Goal: Task Accomplishment & Management: Use online tool/utility

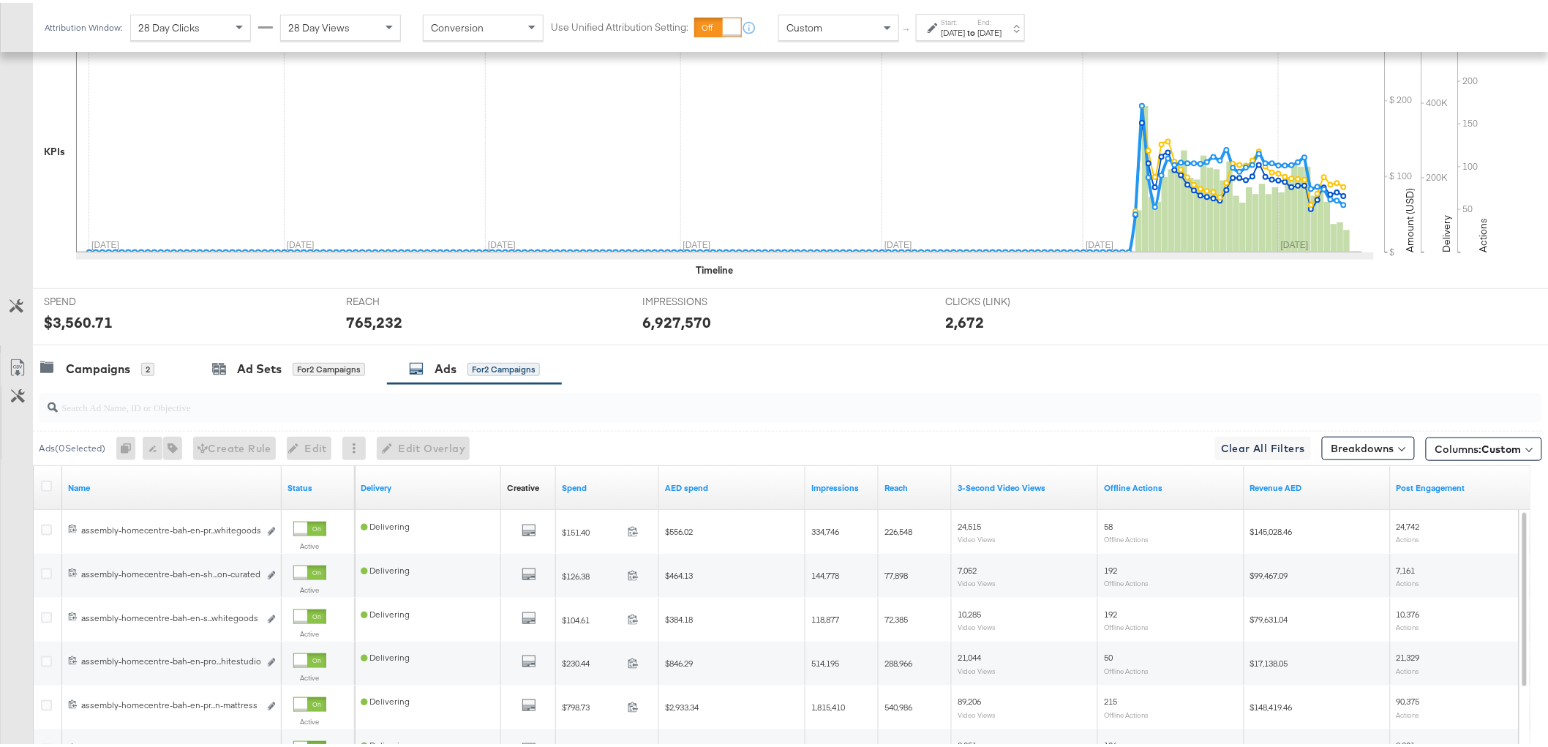
click at [119, 369] on div "Campaigns" at bounding box center [98, 366] width 64 height 17
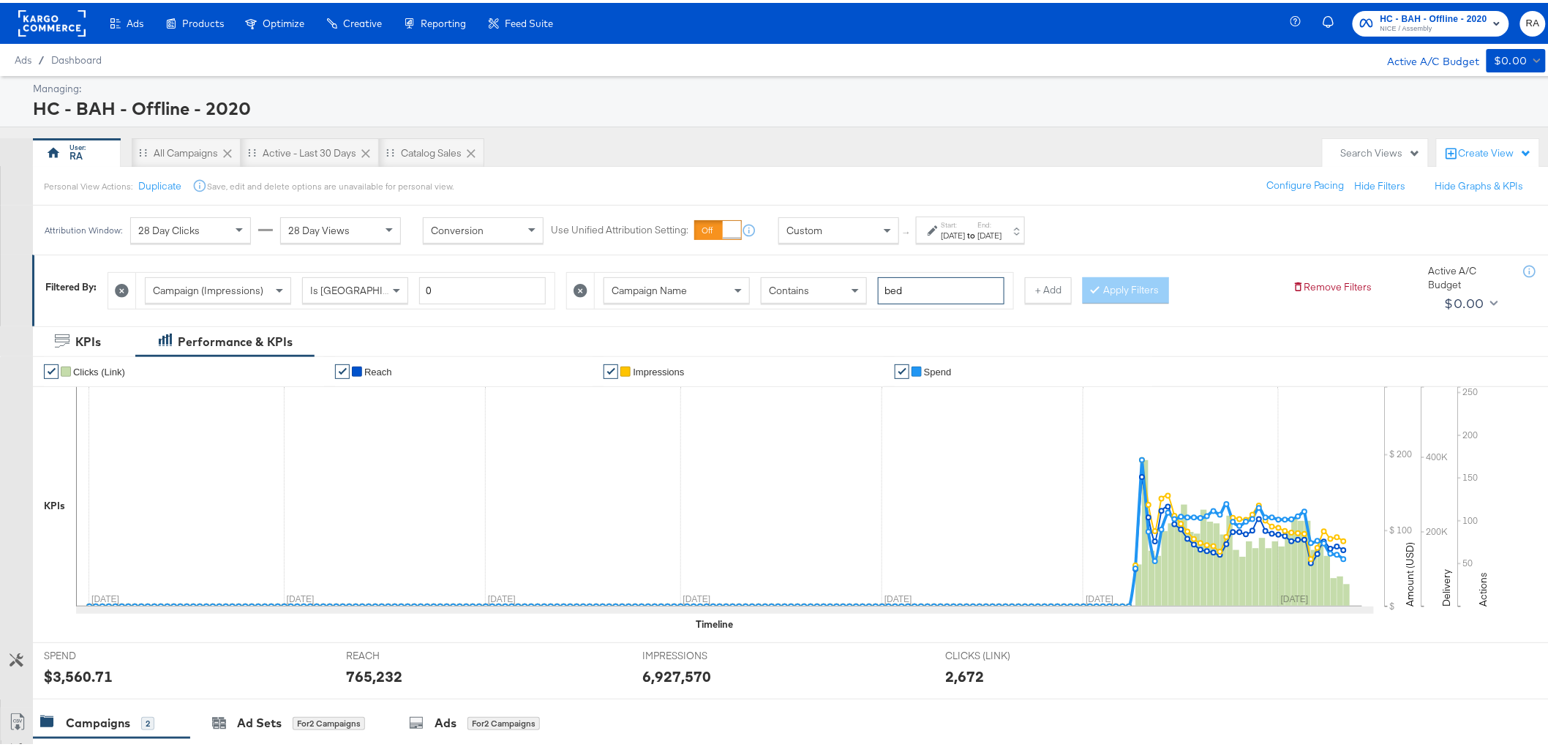
click at [984, 282] on input "bed" at bounding box center [941, 287] width 127 height 27
click at [1002, 218] on label "End:" at bounding box center [990, 222] width 24 height 10
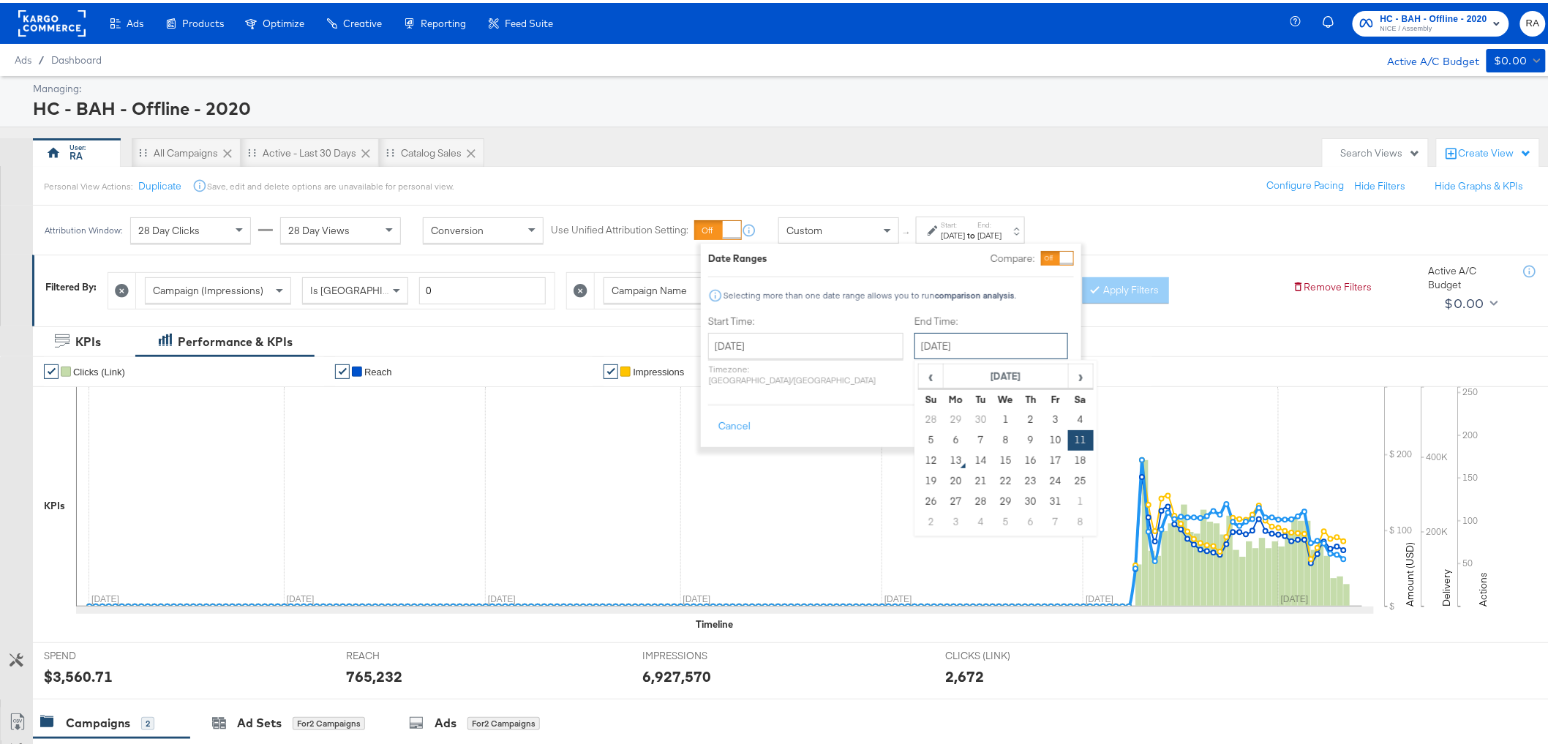
click at [990, 331] on input "[DATE]" at bounding box center [991, 343] width 154 height 26
click at [919, 458] on td "12" at bounding box center [931, 458] width 25 height 20
type input "[DATE]"
click at [1049, 410] on button "Apply" at bounding box center [1051, 423] width 46 height 26
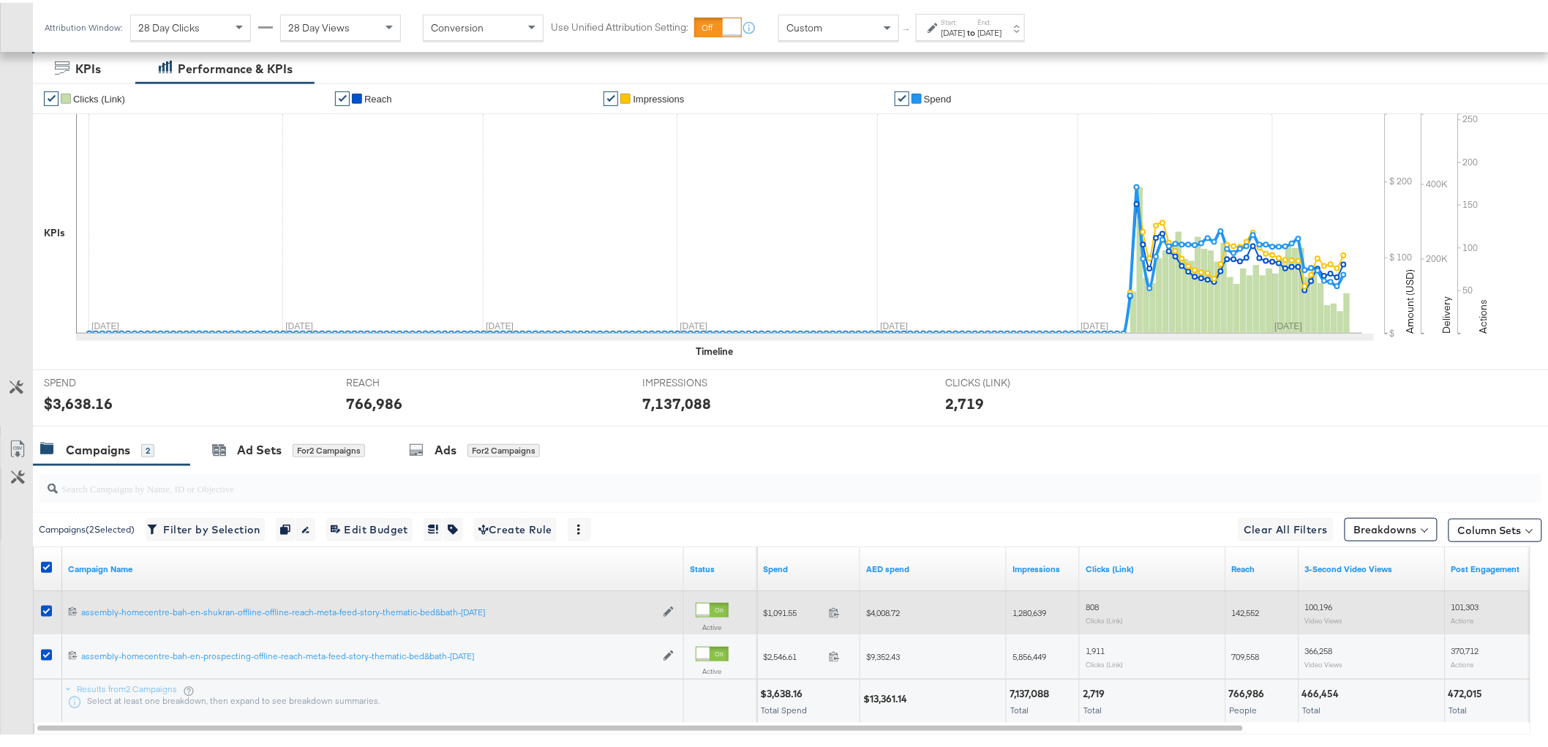
scroll to position [354, 0]
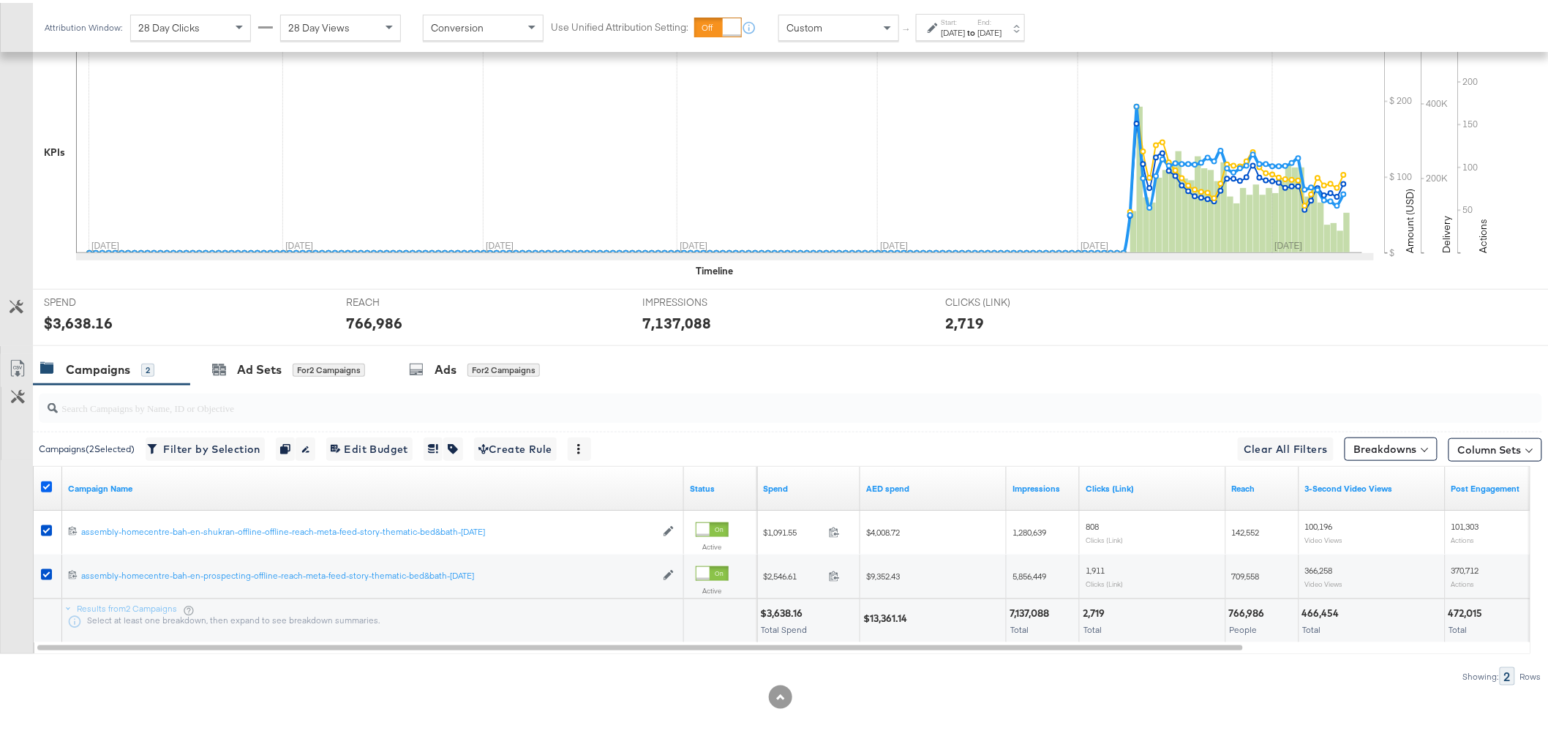
click at [42, 478] on icon at bounding box center [46, 483] width 11 height 11
click at [0, 0] on input "checkbox" at bounding box center [0, 0] width 0 height 0
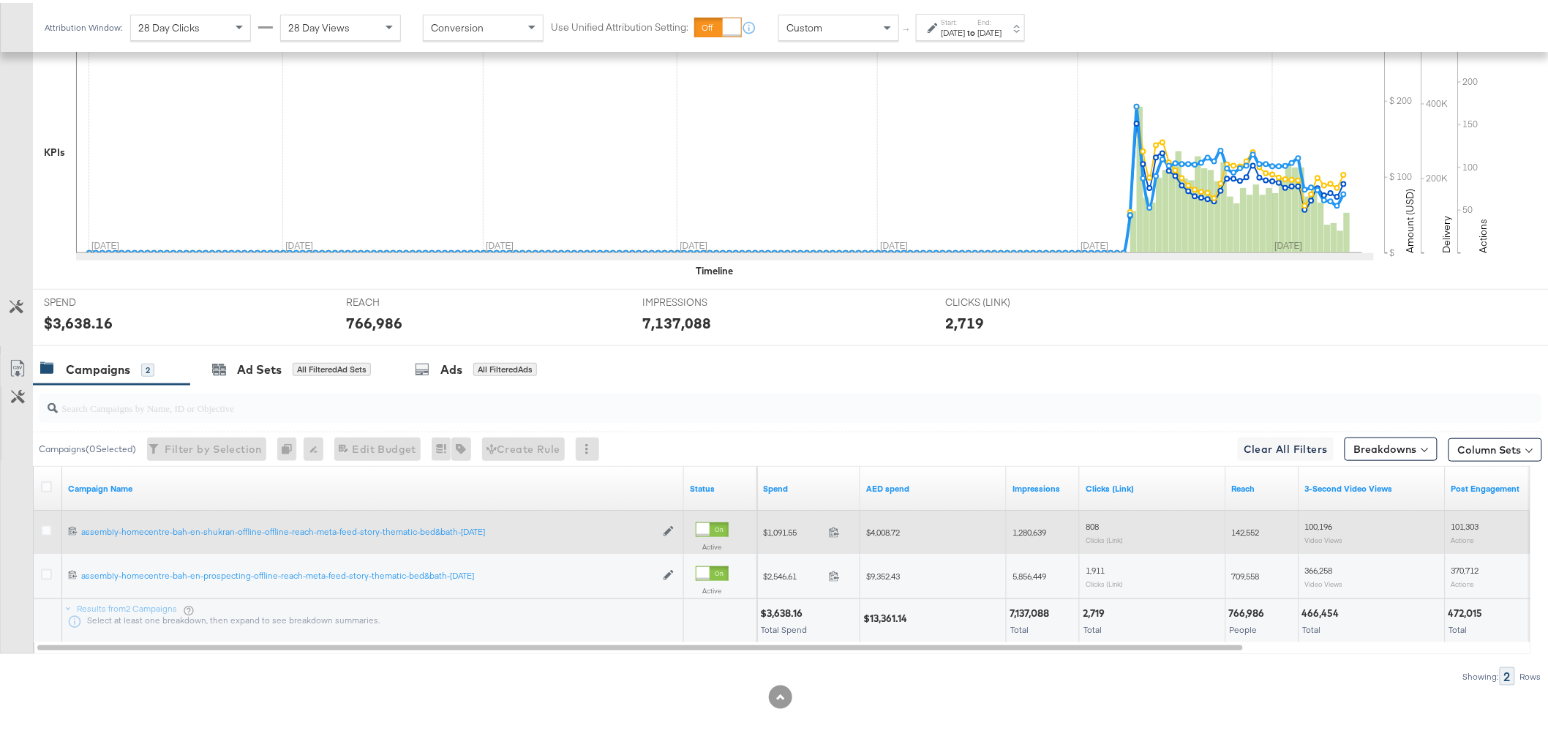
click at [881, 531] on span "$4,008.72" at bounding box center [883, 529] width 34 height 11
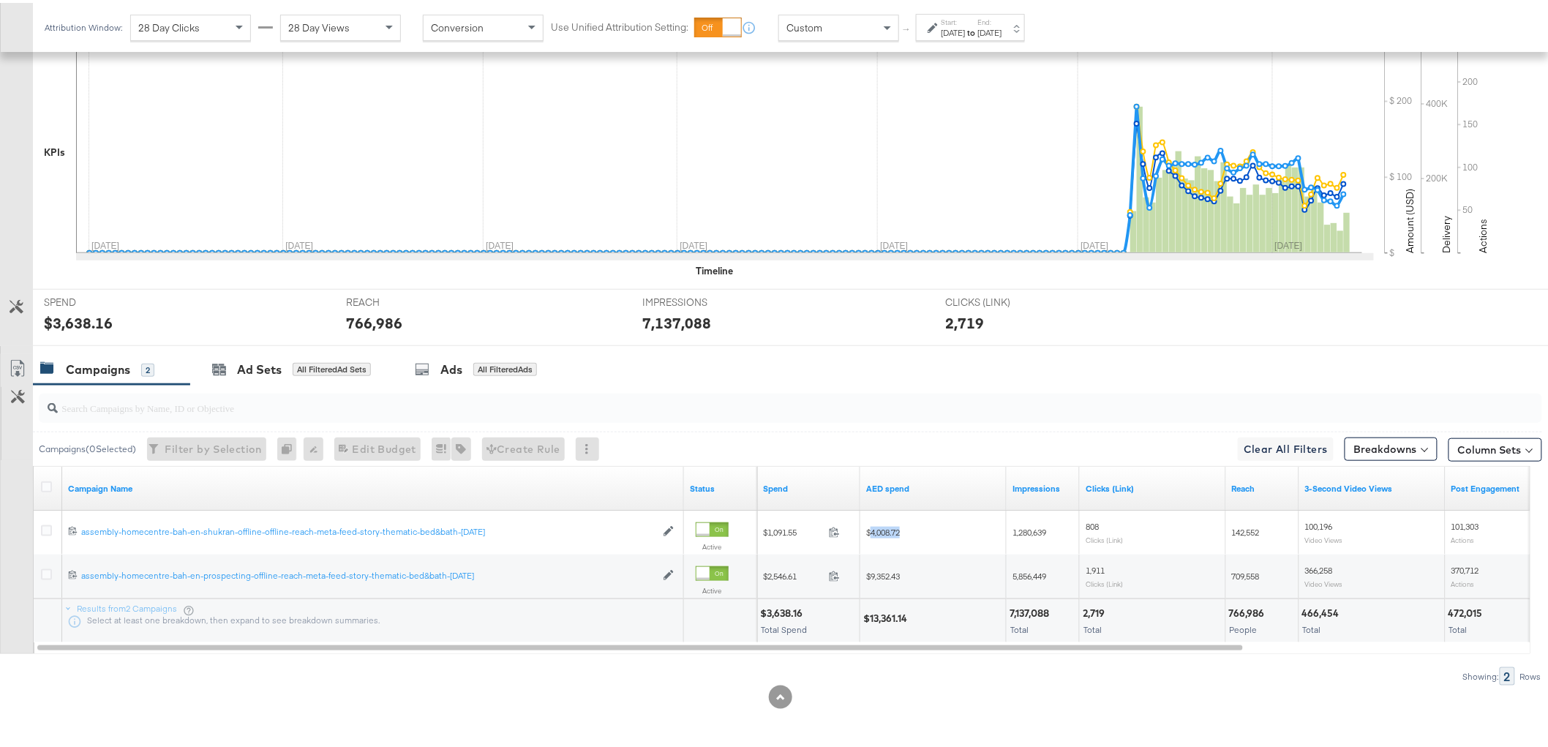
copy span "4,008.72"
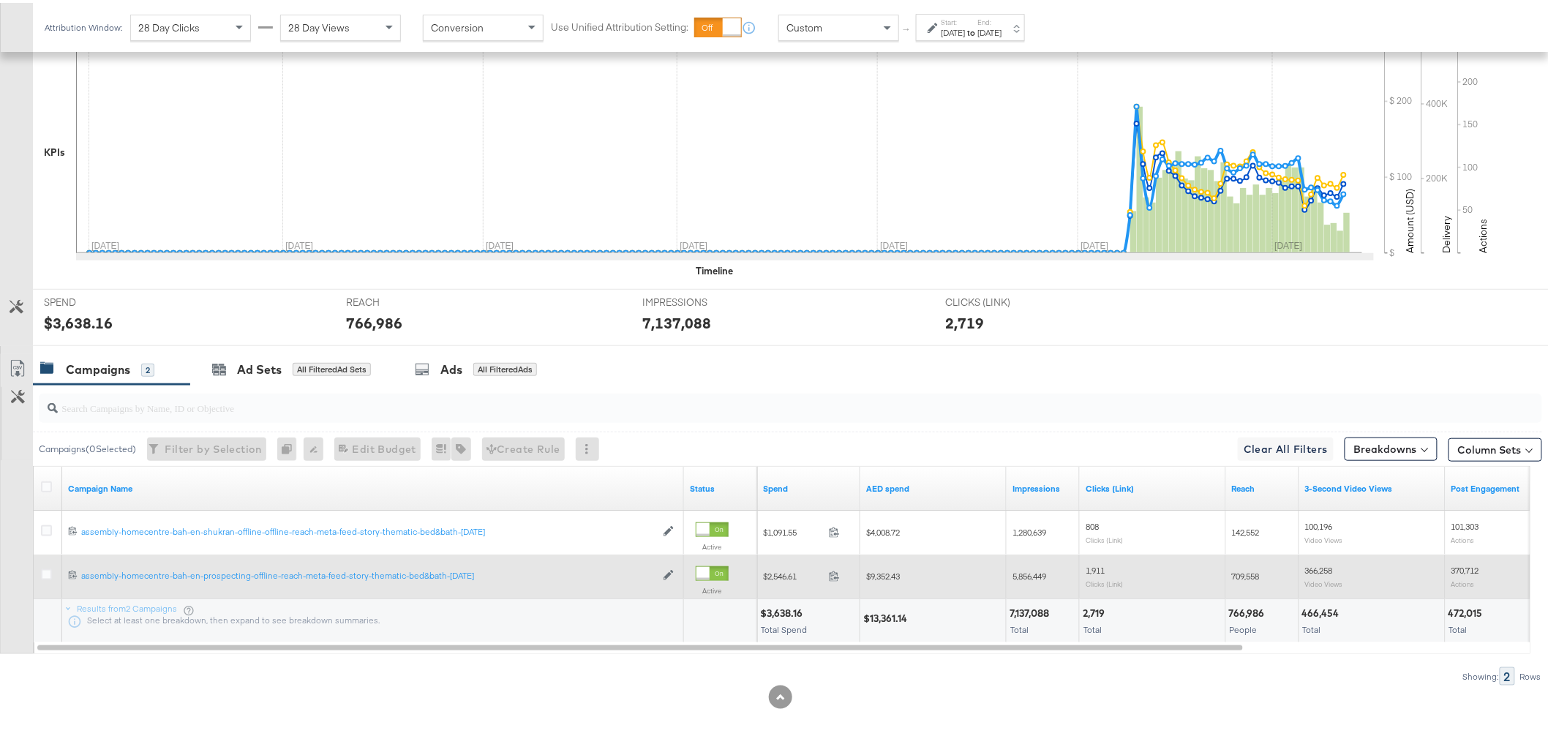
click at [893, 568] on span "$9,352.43" at bounding box center [883, 573] width 34 height 11
click at [893, 569] on span "$9,352.43" at bounding box center [883, 573] width 34 height 11
copy span "9,352.43"
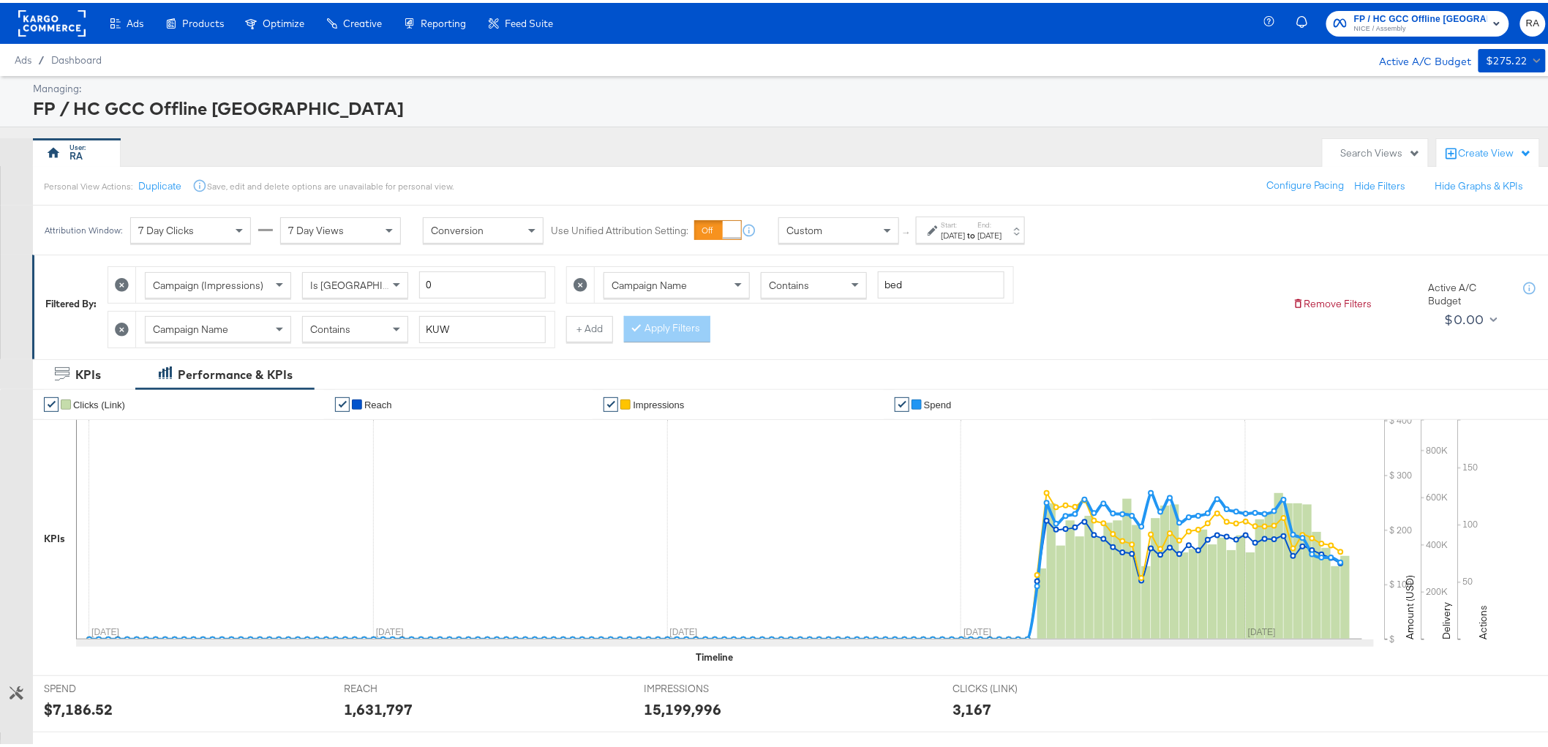
click at [966, 227] on div "Jun 1st 2025" at bounding box center [953, 233] width 24 height 12
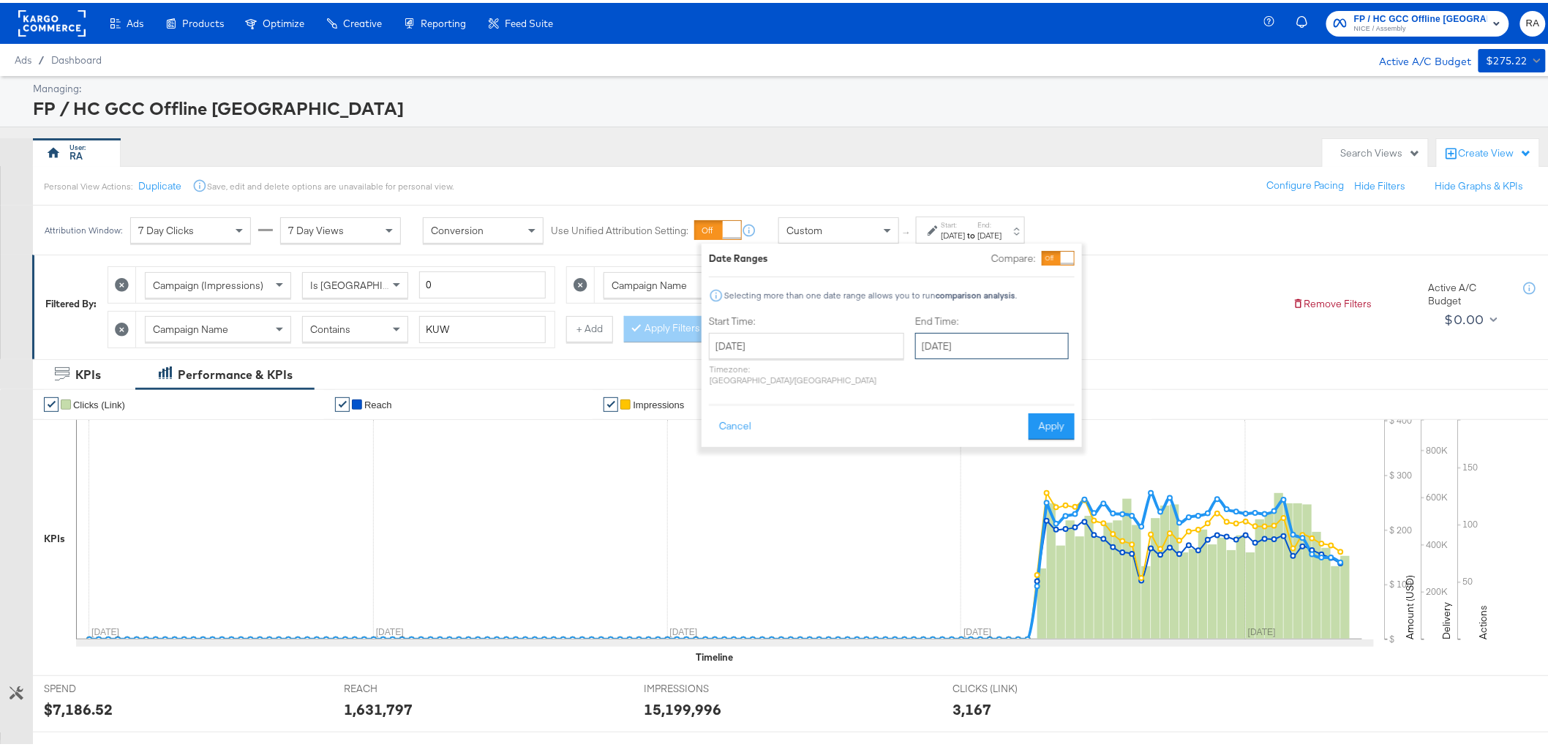
click at [988, 342] on input "[DATE]" at bounding box center [992, 343] width 154 height 26
click at [920, 451] on td "12" at bounding box center [932, 458] width 25 height 20
type input "[DATE]"
click at [1042, 401] on div "Cancel Apply" at bounding box center [892, 419] width 366 height 36
drag, startPoint x: 1056, startPoint y: 408, endPoint x: 787, endPoint y: 373, distance: 270.8
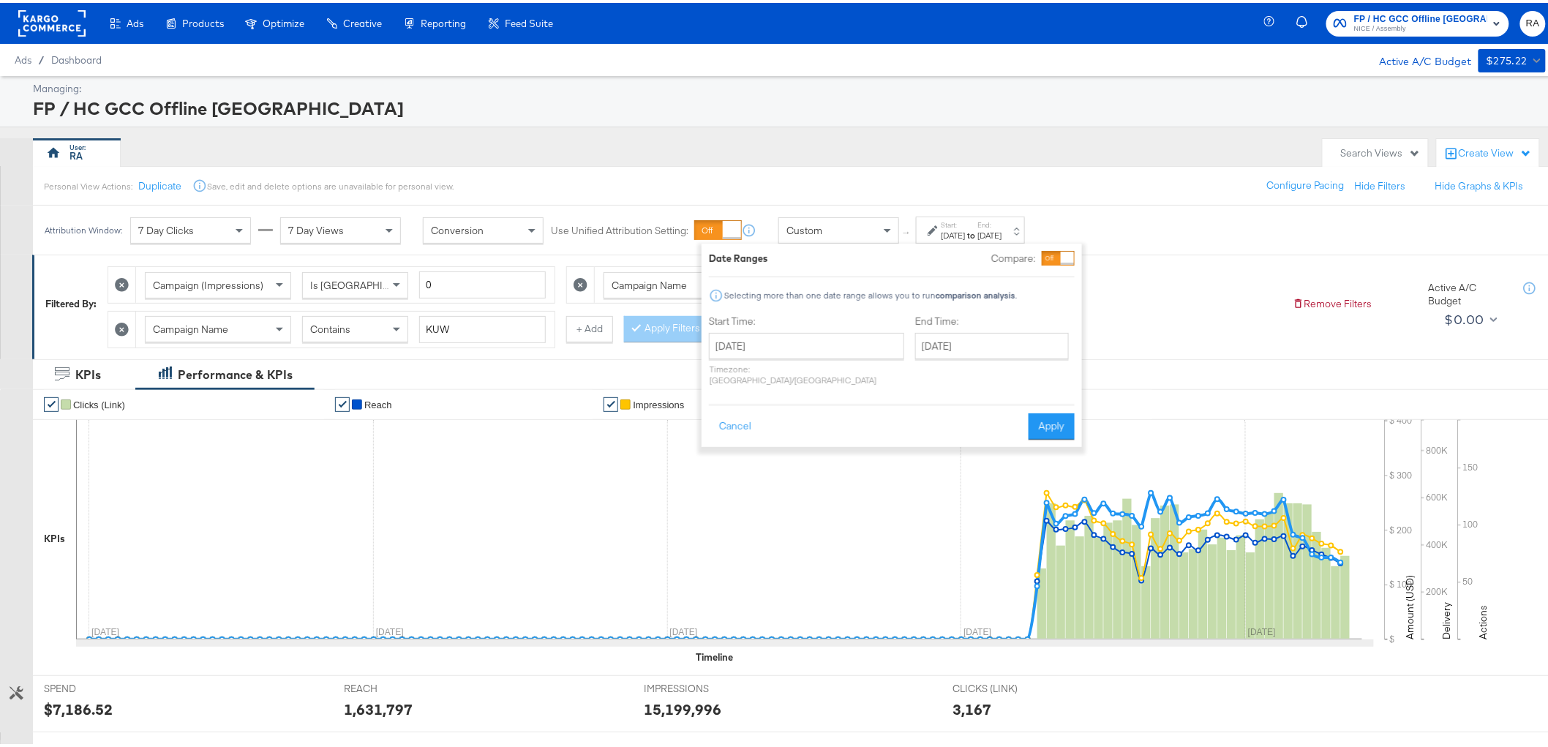
click at [1056, 410] on button "Apply" at bounding box center [1052, 423] width 46 height 26
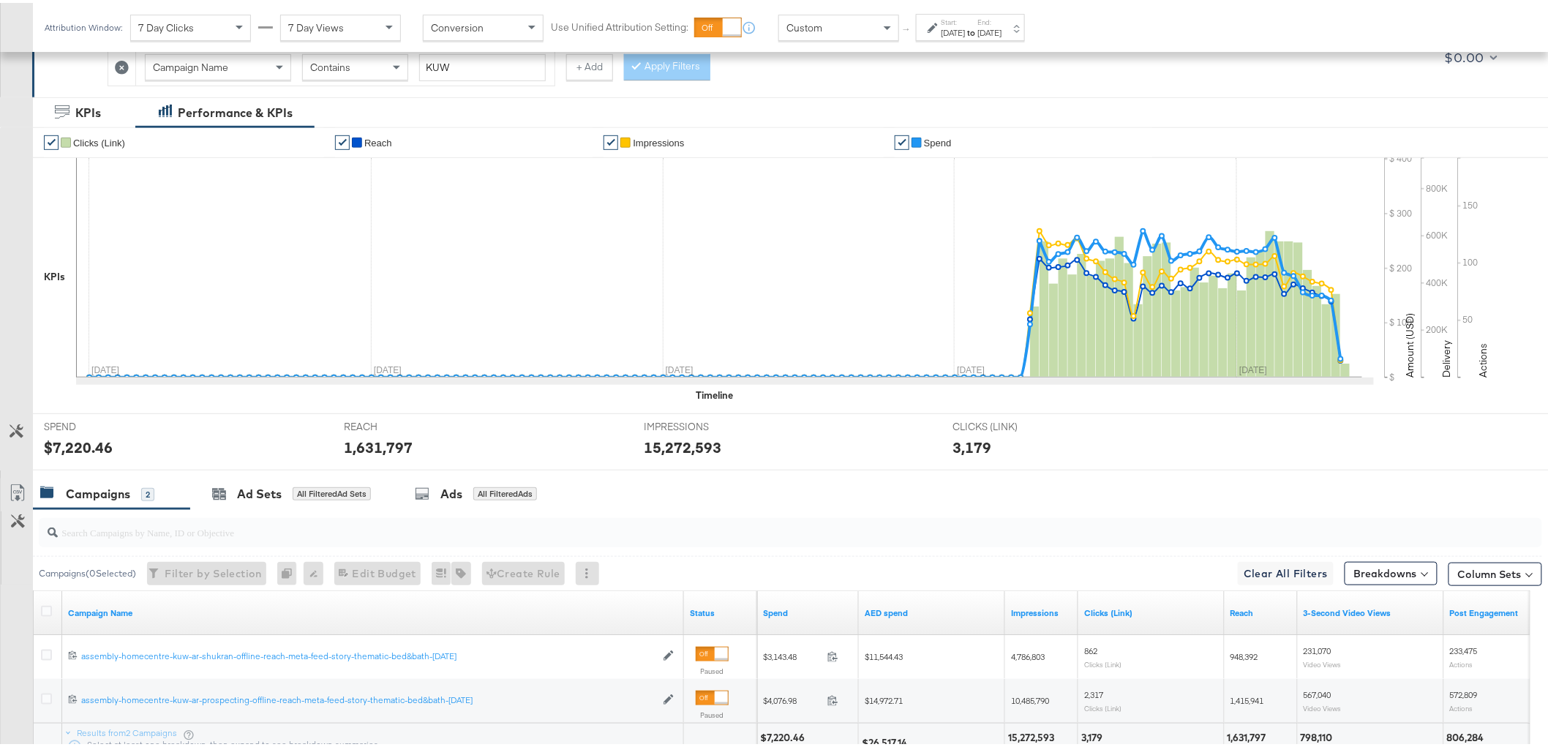
scroll to position [344, 0]
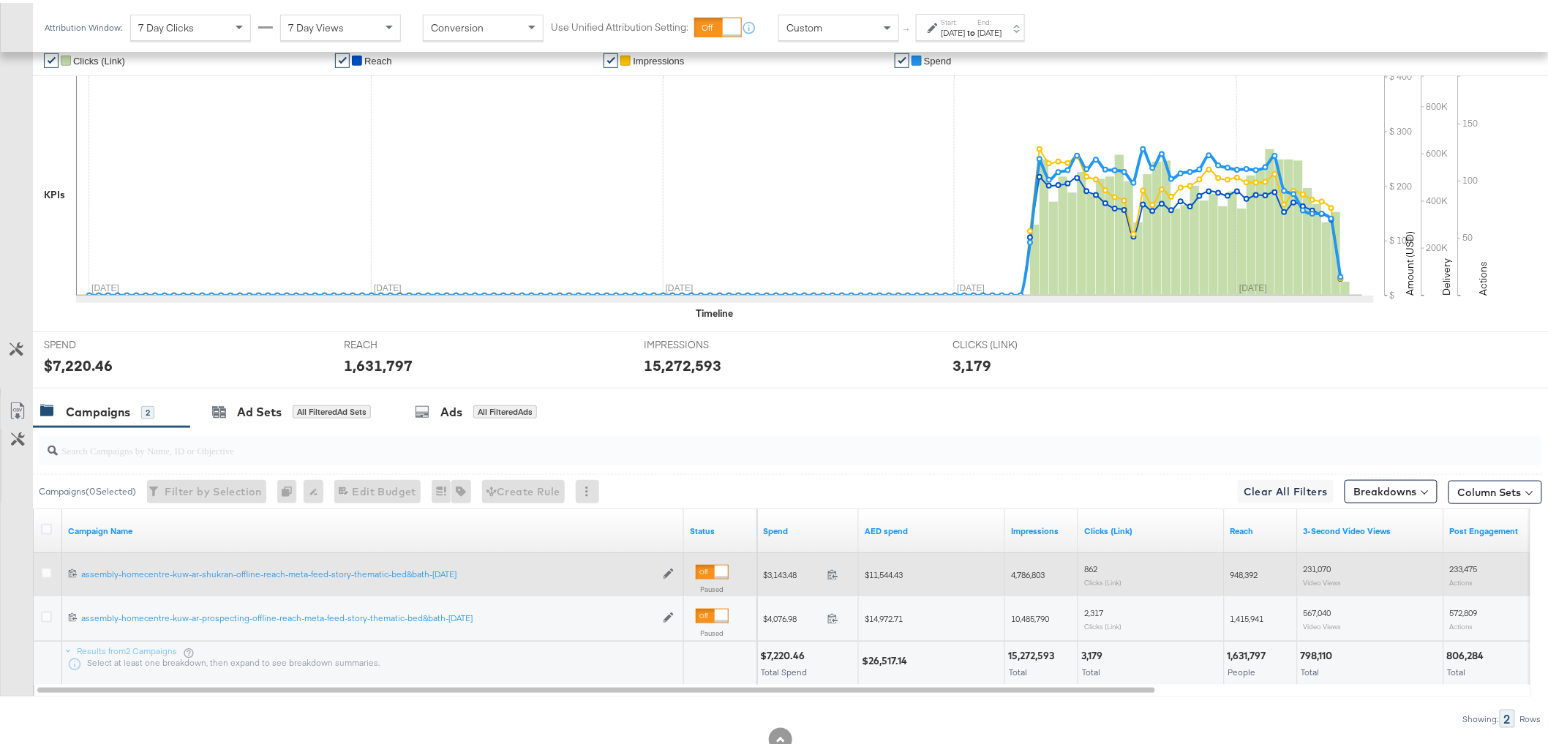
click at [894, 565] on div "$11,544.43" at bounding box center [932, 571] width 146 height 23
click at [894, 573] on span "$11,544.43" at bounding box center [884, 571] width 38 height 11
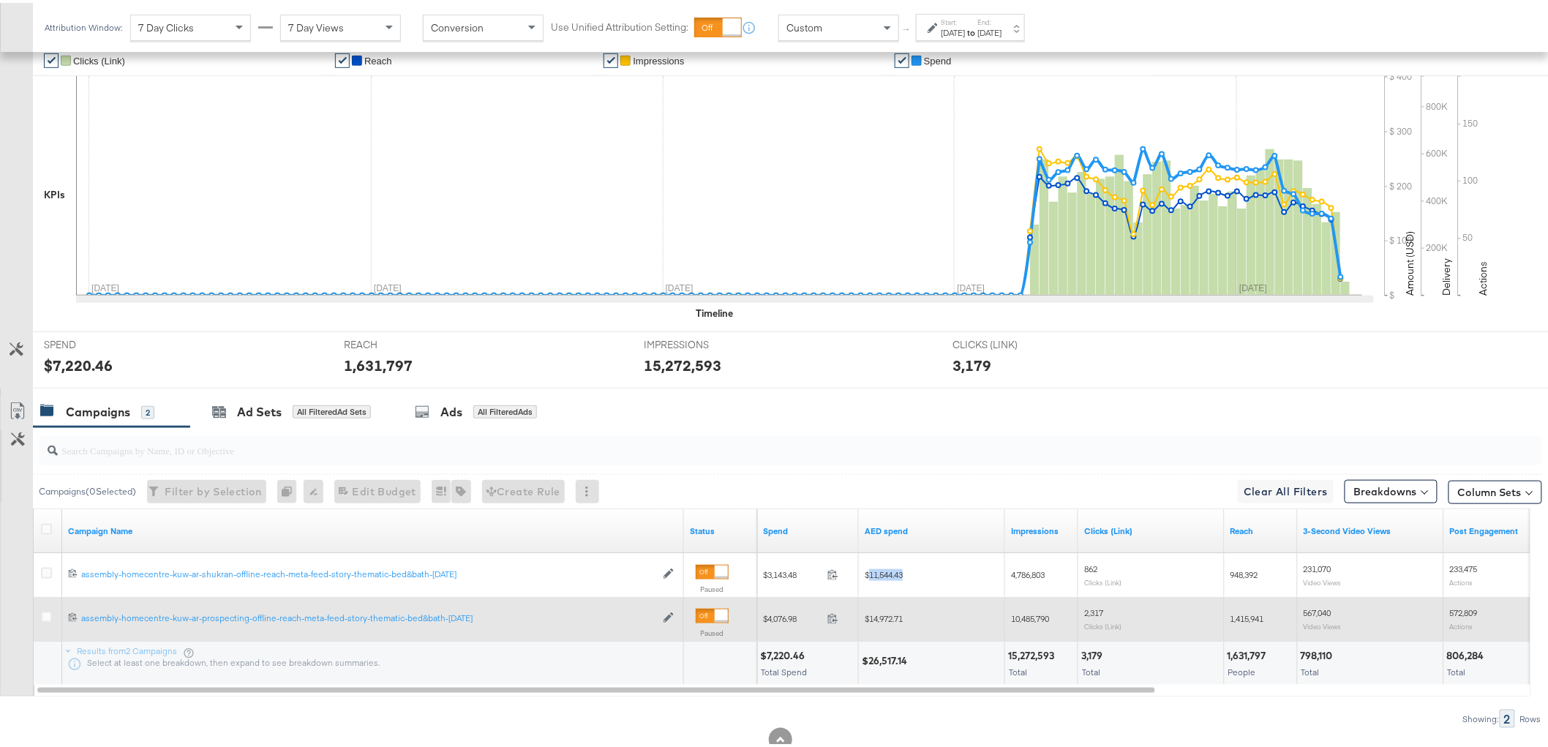
copy span "11,544.43"
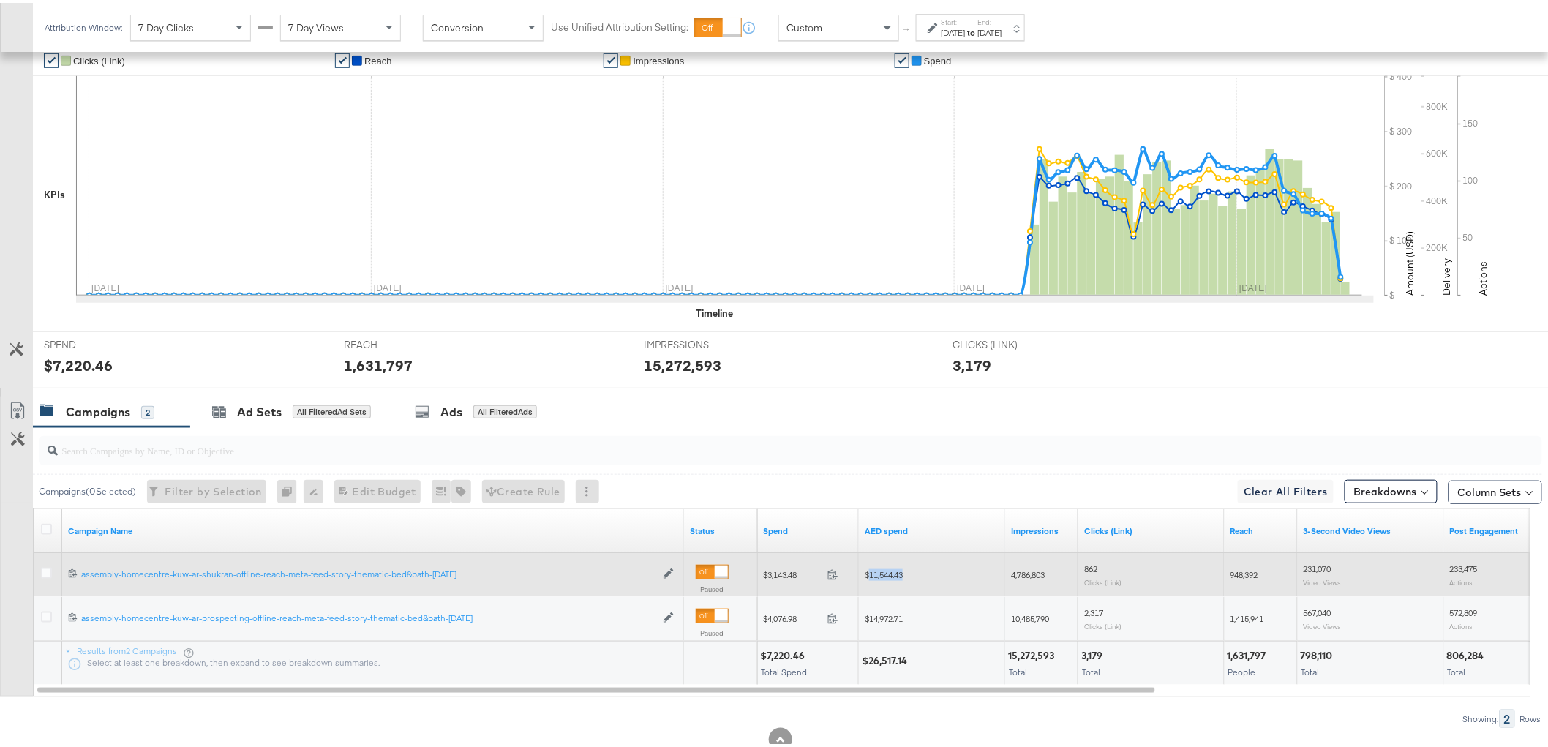
copy span "11,544.43"
